Goal: Task Accomplishment & Management: Complete application form

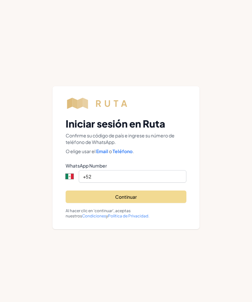
select select "MX"
click at [165, 175] on input "+52" at bounding box center [133, 176] width 108 height 12
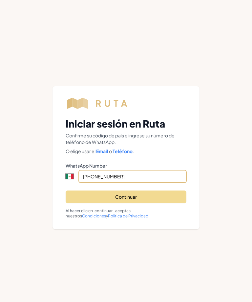
type input "[PHONE_NUMBER]"
click at [147, 191] on button "Continuar" at bounding box center [126, 197] width 121 height 12
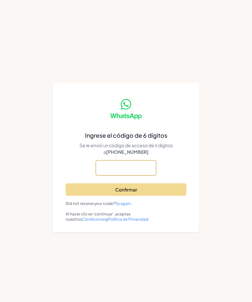
click at [106, 170] on input "text" at bounding box center [126, 167] width 60 height 15
type input "830477"
click at [154, 191] on button "Confirmar" at bounding box center [126, 189] width 121 height 12
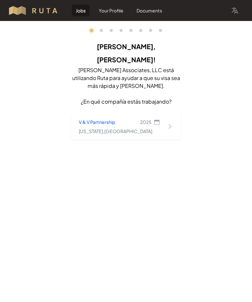
click at [144, 119] on div "V & V Partnership 2025 [US_STATE] , [GEOGRAPHIC_DATA]" at bounding box center [119, 127] width 81 height 16
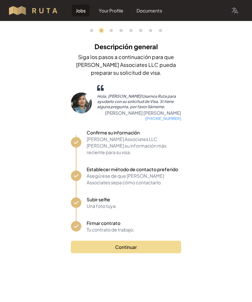
click at [162, 241] on button "Continuar" at bounding box center [126, 247] width 110 height 12
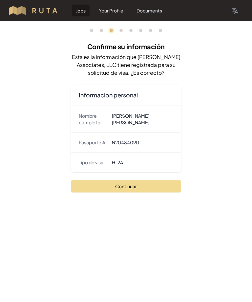
click at [167, 184] on button "Continuar" at bounding box center [126, 186] width 110 height 12
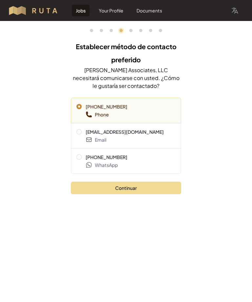
click at [161, 162] on span "WhatsApp" at bounding box center [131, 165] width 90 height 7
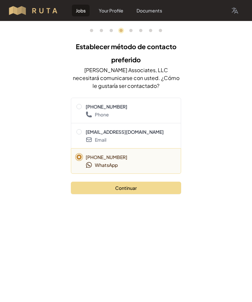
click at [165, 187] on button "Continuar" at bounding box center [126, 188] width 110 height 12
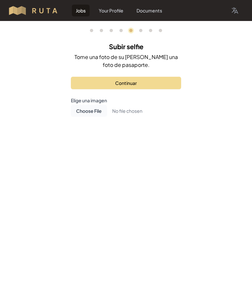
click at [77, 81] on button "Continuar" at bounding box center [126, 83] width 110 height 12
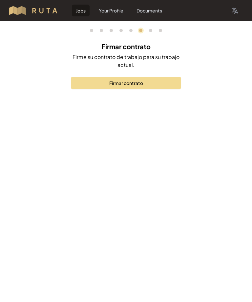
click at [77, 81] on button "Firmar contrato" at bounding box center [126, 83] width 110 height 12
